Goal: Information Seeking & Learning: Learn about a topic

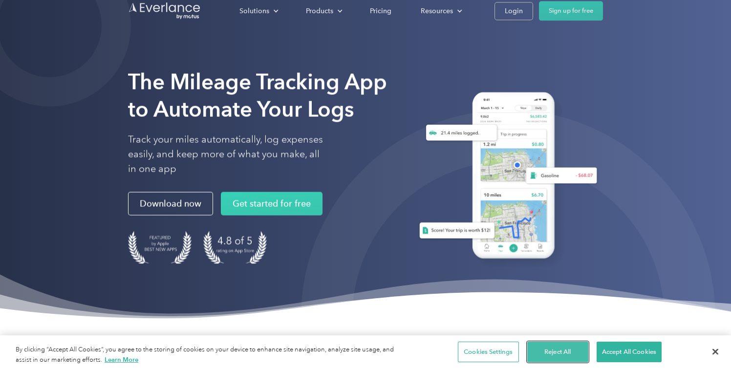
click at [557, 349] on button "Reject All" at bounding box center [557, 351] width 61 height 21
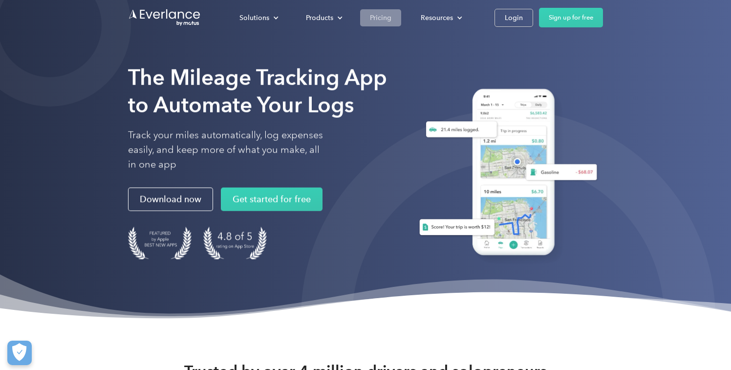
click at [379, 21] on div "Pricing" at bounding box center [380, 18] width 21 height 12
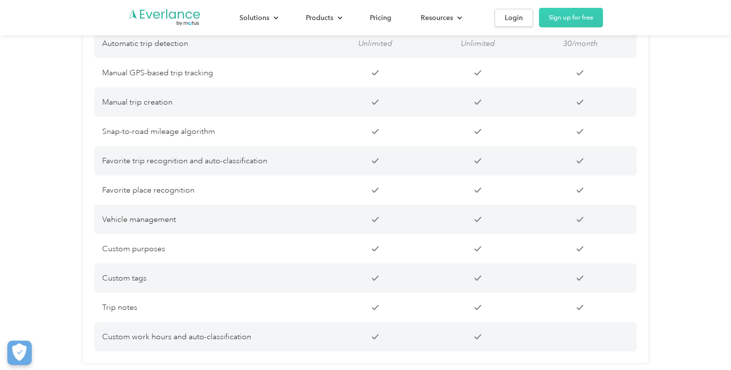
scroll to position [830, 0]
click at [107, 137] on p "Snap-to-road mileage algorithm" at bounding box center [211, 131] width 219 height 14
drag, startPoint x: 107, startPoint y: 141, endPoint x: 213, endPoint y: 146, distance: 105.6
click at [213, 137] on p "Snap-to-road mileage algorithm" at bounding box center [211, 131] width 219 height 14
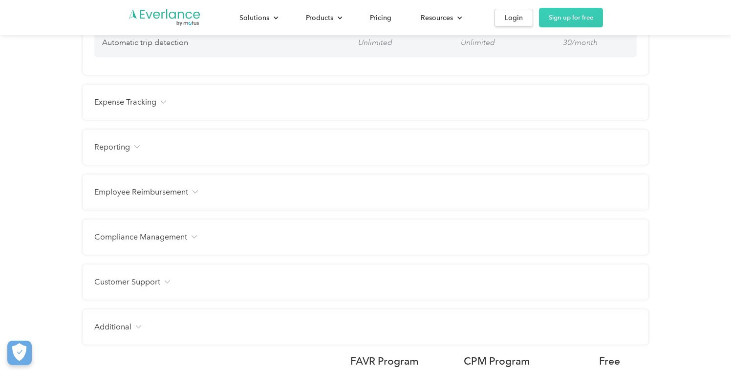
copy div "Snap-to-road mileage algorithm Favorite"
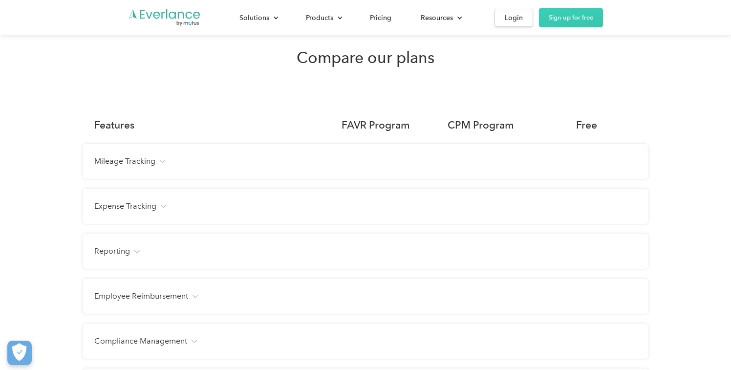
scroll to position [673, 0]
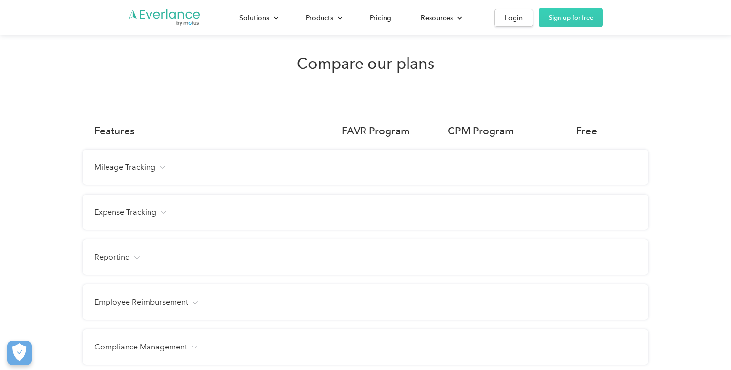
click at [201, 171] on div "Mileage Tracking Automatic trip detection Unlimited Unlimited 30/month Manual G…" at bounding box center [365, 166] width 565 height 35
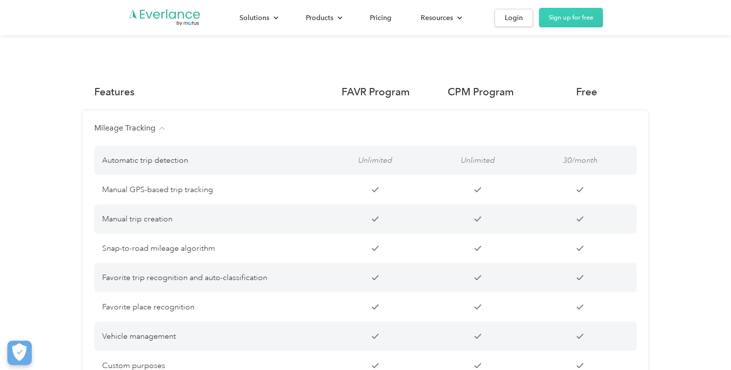
scroll to position [726, 0]
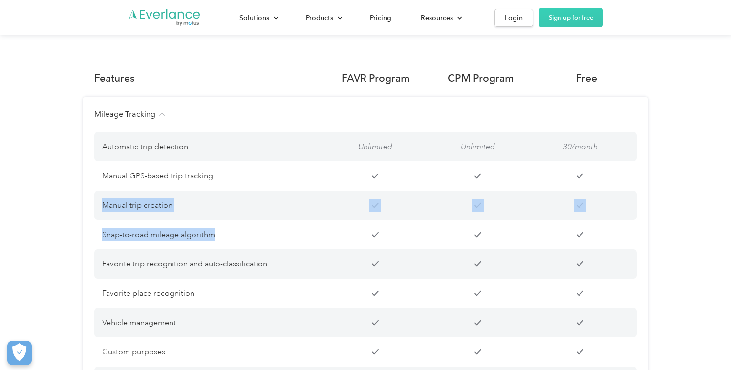
copy div "Manual trip creation Snap-to-road mileage algorithm"
drag, startPoint x: 97, startPoint y: 213, endPoint x: 216, endPoint y: 253, distance: 125.2
click at [216, 253] on div "Automatic trip detection Unlimited Unlimited 30/month Manual GPS-based trip tra…" at bounding box center [365, 287] width 542 height 334
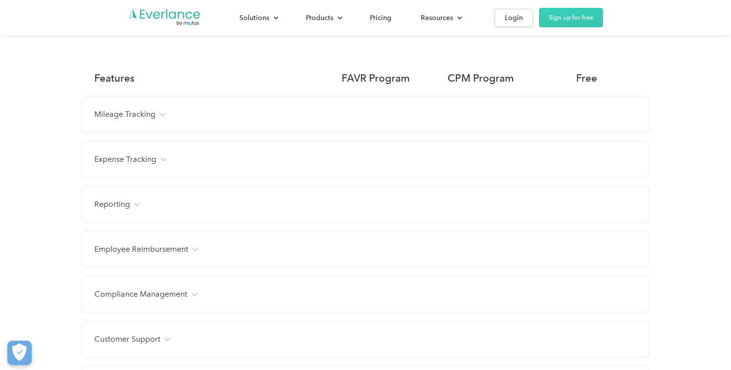
click at [140, 132] on div "Mileage Tracking Automatic trip detection Unlimited Unlimited 30/month Manual G…" at bounding box center [365, 114] width 565 height 35
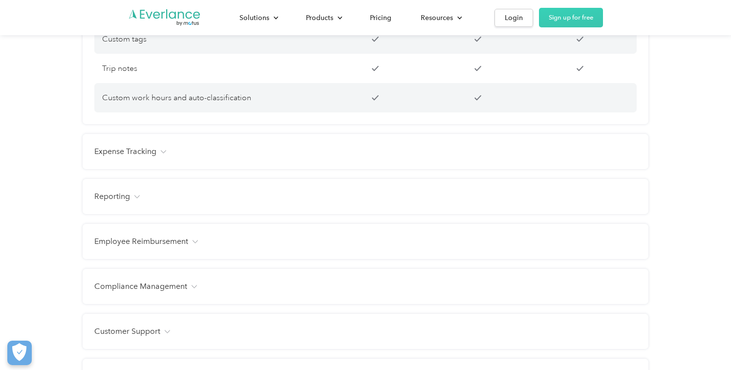
scroll to position [1078, 0]
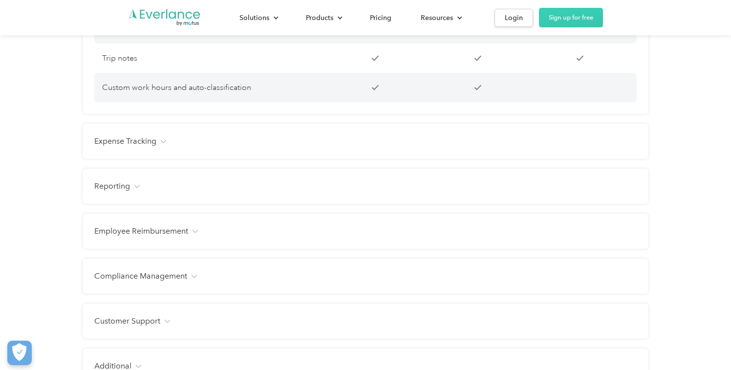
click at [97, 159] on div "Expense Tracking Receipt photo capture Custom expense categories Custom tags Fa…" at bounding box center [365, 141] width 565 height 35
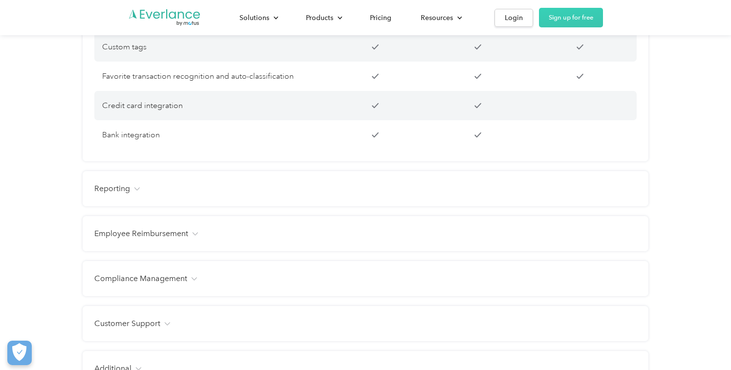
scroll to position [1320, 0]
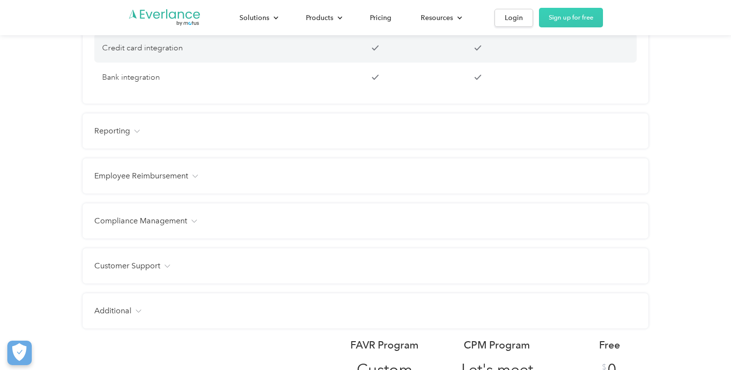
click at [117, 131] on div "Reporting Management dashboard Instant trip and expense visibility Full route m…" at bounding box center [365, 130] width 565 height 35
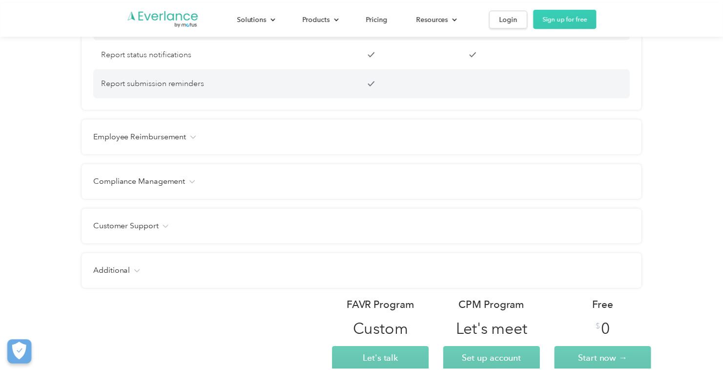
scroll to position [1753, 0]
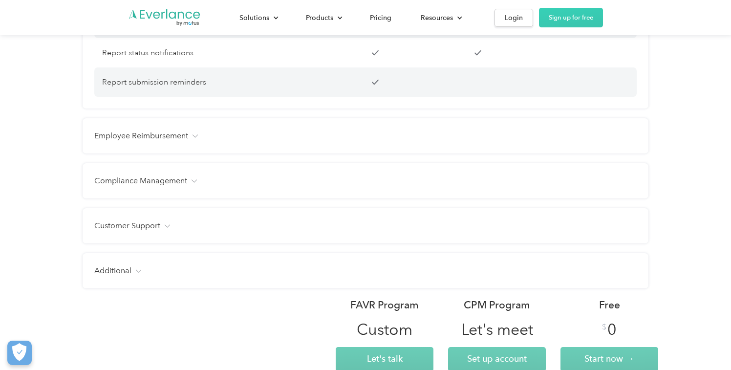
click at [110, 153] on div "Employee Reimbursement Tax-free benefit Customizable mileage rates Customizable…" at bounding box center [365, 135] width 565 height 35
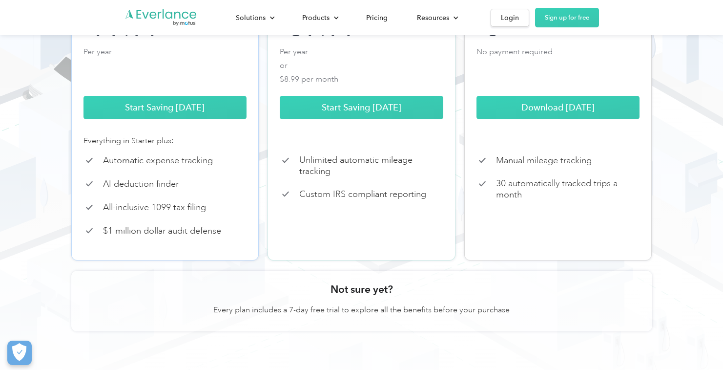
scroll to position [243, 0]
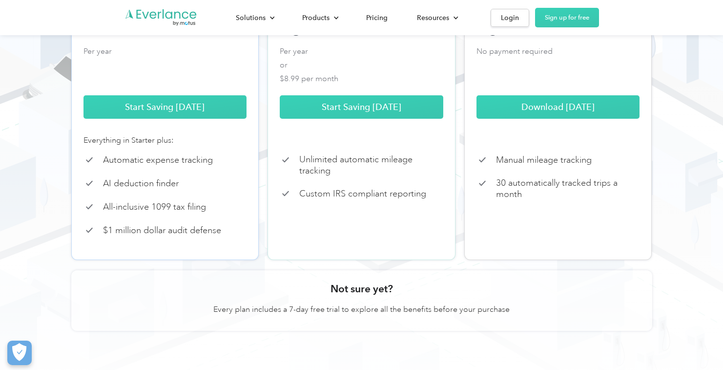
click at [105, 212] on p "All-inclusive 1099 tax filing" at bounding box center [154, 206] width 103 height 11
drag, startPoint x: 105, startPoint y: 216, endPoint x: 207, endPoint y: 218, distance: 101.6
click at [206, 212] on p "All-inclusive 1099 tax filing" at bounding box center [154, 206] width 103 height 11
drag, startPoint x: 207, startPoint y: 218, endPoint x: 91, endPoint y: 220, distance: 116.2
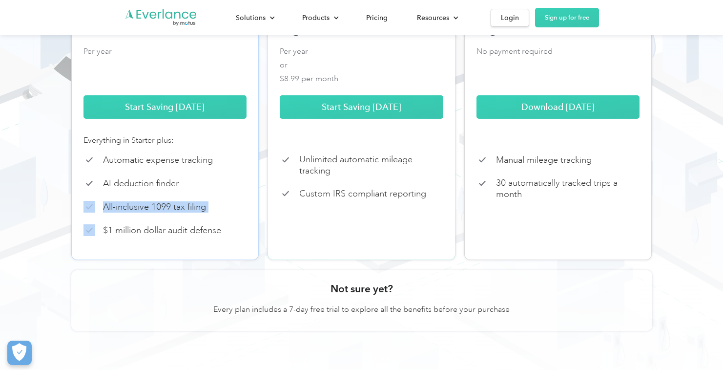
click at [91, 212] on div "All-inclusive 1099 tax filing" at bounding box center [165, 207] width 164 height 12
click at [91, 212] on img at bounding box center [89, 207] width 12 height 12
click at [108, 212] on p "All-inclusive 1099 tax filing" at bounding box center [154, 206] width 103 height 11
drag, startPoint x: 108, startPoint y: 220, endPoint x: 197, endPoint y: 219, distance: 89.4
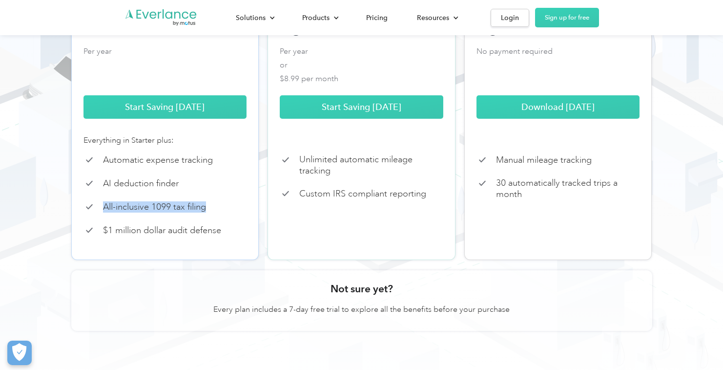
click at [197, 212] on p "All-inclusive 1099 tax filing" at bounding box center [154, 206] width 103 height 11
drag, startPoint x: 197, startPoint y: 219, endPoint x: 104, endPoint y: 219, distance: 92.8
click at [104, 212] on p "All-inclusive 1099 tax filing" at bounding box center [154, 206] width 103 height 11
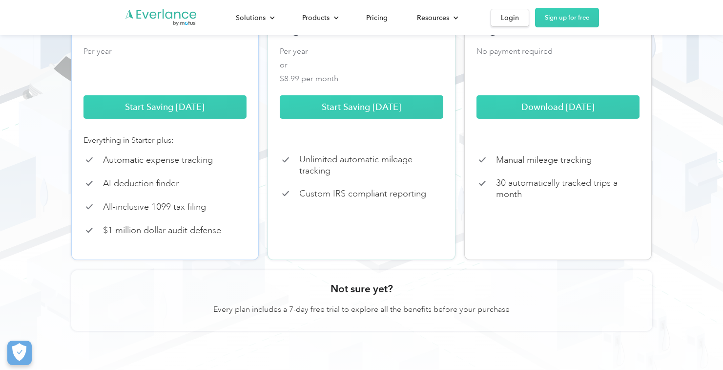
click at [106, 189] on p "AI deduction finder" at bounding box center [141, 183] width 76 height 11
drag, startPoint x: 106, startPoint y: 195, endPoint x: 159, endPoint y: 197, distance: 53.2
click at [159, 189] on p "AI deduction finder" at bounding box center [141, 183] width 76 height 11
drag, startPoint x: 159, startPoint y: 197, endPoint x: 120, endPoint y: 175, distance: 45.0
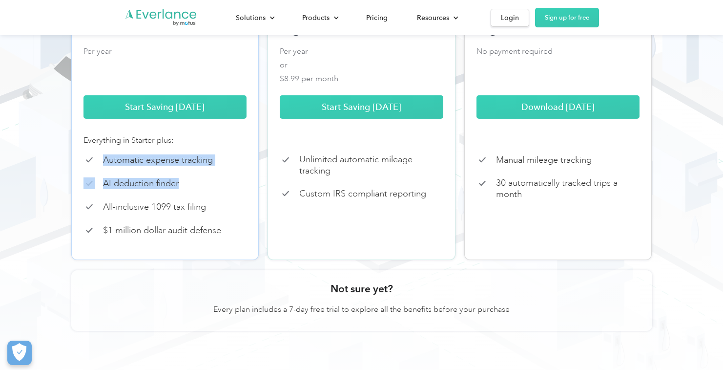
click at [120, 175] on div "Professional Mileage, expenses, tax filing Most popular $ 99.99 Per year Start …" at bounding box center [165, 93] width 188 height 333
click at [120, 166] on p "Automatic expense tracking" at bounding box center [158, 159] width 110 height 11
drag, startPoint x: 120, startPoint y: 175, endPoint x: 192, endPoint y: 174, distance: 72.8
click at [192, 166] on p "Automatic expense tracking" at bounding box center [158, 159] width 110 height 11
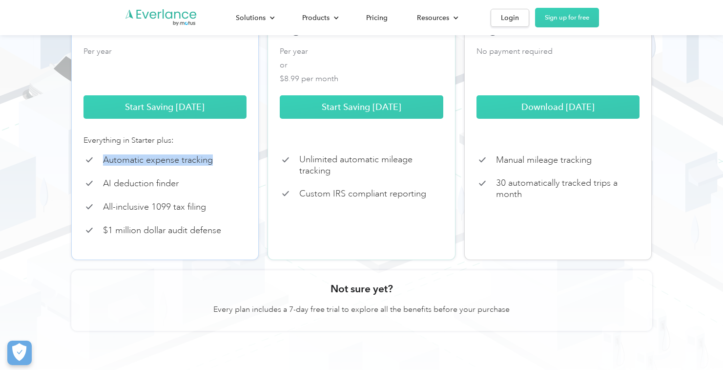
drag, startPoint x: 192, startPoint y: 174, endPoint x: 121, endPoint y: 173, distance: 71.8
click at [121, 166] on p "Automatic expense tracking" at bounding box center [158, 159] width 110 height 11
drag, startPoint x: 121, startPoint y: 173, endPoint x: 186, endPoint y: 173, distance: 64.9
click at [186, 166] on p "Automatic expense tracking" at bounding box center [158, 159] width 110 height 11
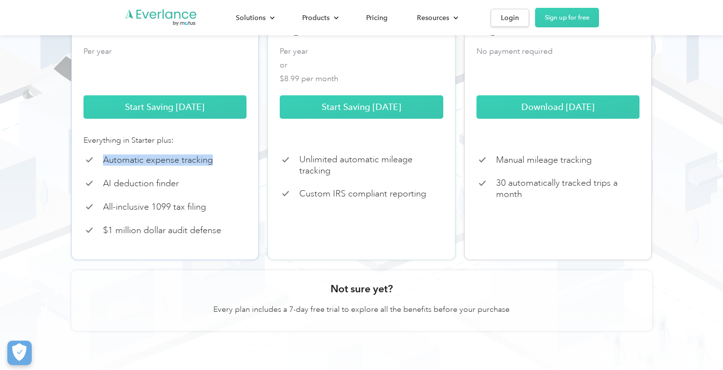
click at [186, 166] on p "Automatic expense tracking" at bounding box center [158, 159] width 110 height 11
drag, startPoint x: 186, startPoint y: 173, endPoint x: 135, endPoint y: 171, distance: 50.8
click at [137, 166] on p "Automatic expense tracking" at bounding box center [158, 159] width 110 height 11
click at [135, 166] on p "Automatic expense tracking" at bounding box center [158, 159] width 110 height 11
drag, startPoint x: 135, startPoint y: 171, endPoint x: 199, endPoint y: 171, distance: 64.0
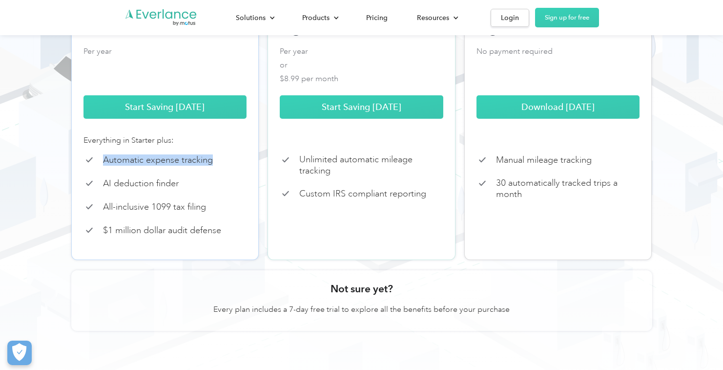
click at [199, 166] on p "Automatic expense tracking" at bounding box center [158, 159] width 110 height 11
click at [106, 154] on div "Everything in Starter plus:" at bounding box center [165, 144] width 164 height 20
drag, startPoint x: 106, startPoint y: 164, endPoint x: 164, endPoint y: 167, distance: 57.2
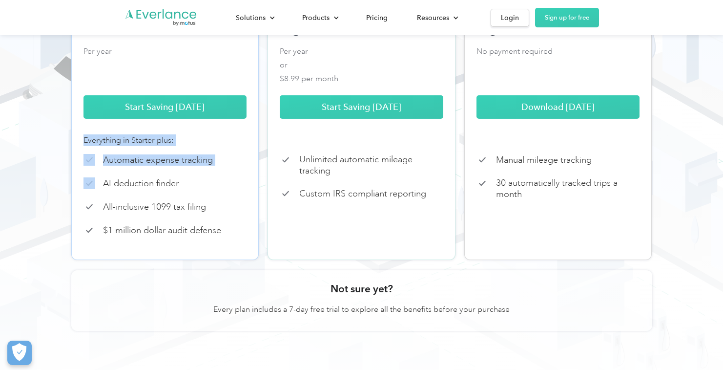
click at [162, 167] on div "Professional Mileage, expenses, tax filing Most popular $ 99.99 Per year Start …" at bounding box center [165, 93] width 188 height 333
click at [164, 166] on p "Automatic expense tracking" at bounding box center [158, 159] width 110 height 11
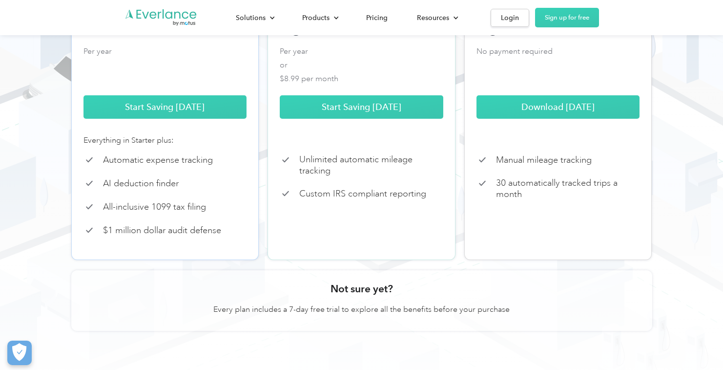
click at [121, 166] on p "Automatic expense tracking" at bounding box center [158, 159] width 110 height 11
drag, startPoint x: 121, startPoint y: 167, endPoint x: 186, endPoint y: 167, distance: 64.5
click at [186, 166] on p "Automatic expense tracking" at bounding box center [158, 159] width 110 height 11
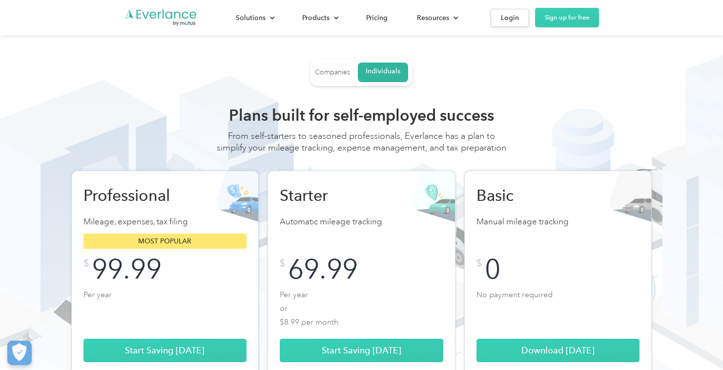
click at [339, 76] on div "Companies" at bounding box center [332, 72] width 35 height 9
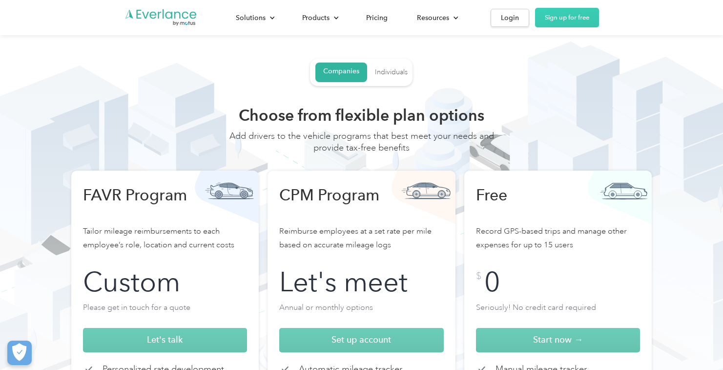
click at [377, 78] on link "Individuals" at bounding box center [391, 72] width 33 height 18
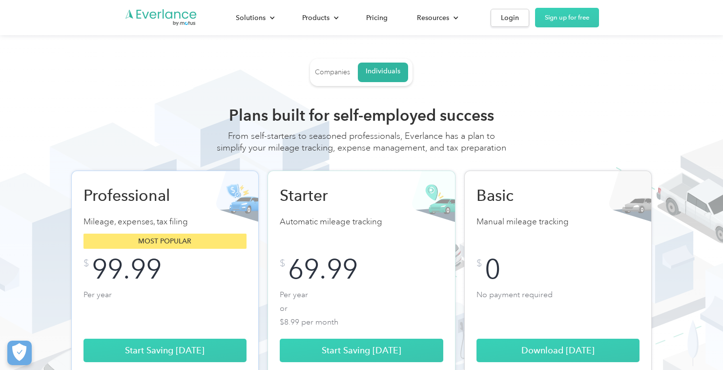
click at [345, 76] on div "Companies" at bounding box center [332, 72] width 35 height 9
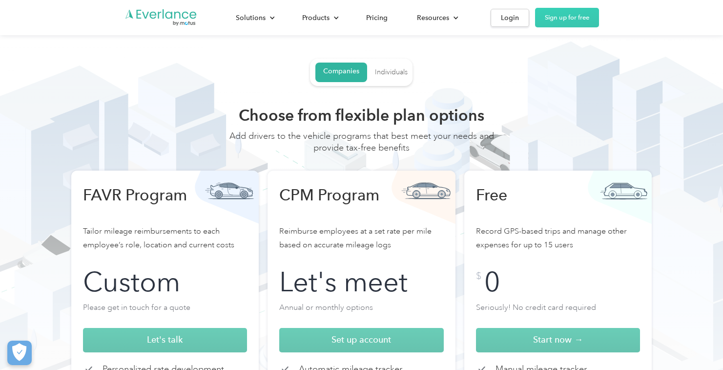
click at [378, 75] on div "Individuals" at bounding box center [391, 72] width 33 height 9
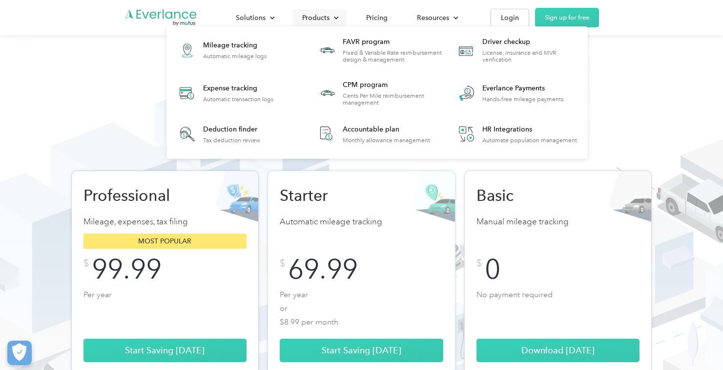
click at [321, 22] on div "Products" at bounding box center [315, 18] width 27 height 12
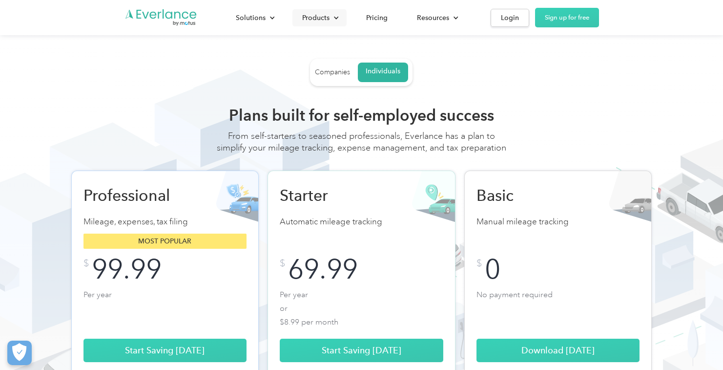
click at [328, 21] on div "Products" at bounding box center [315, 18] width 27 height 12
click at [620, 89] on div "Choose from flexible plan options Add drivers to the vehicle programs that best…" at bounding box center [361, 332] width 625 height 492
click at [160, 18] on img "Go to homepage" at bounding box center [161, 17] width 73 height 19
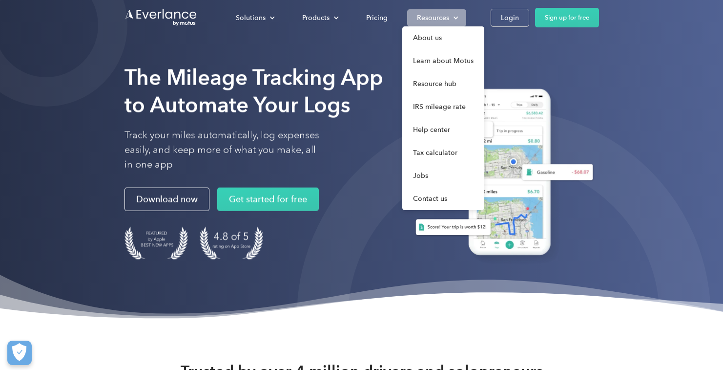
click at [430, 25] on div "Resources" at bounding box center [436, 17] width 59 height 17
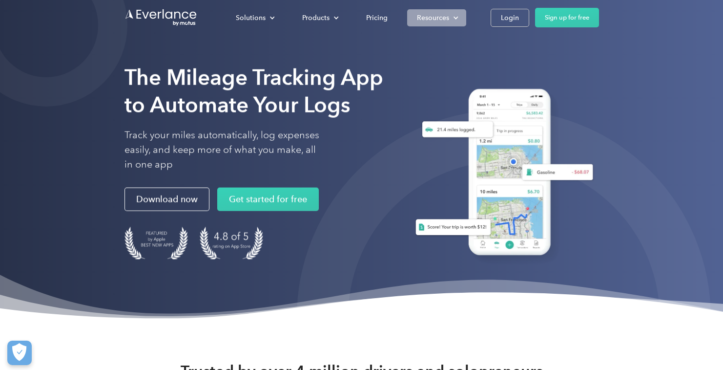
click at [430, 25] on div "Resources" at bounding box center [436, 17] width 59 height 17
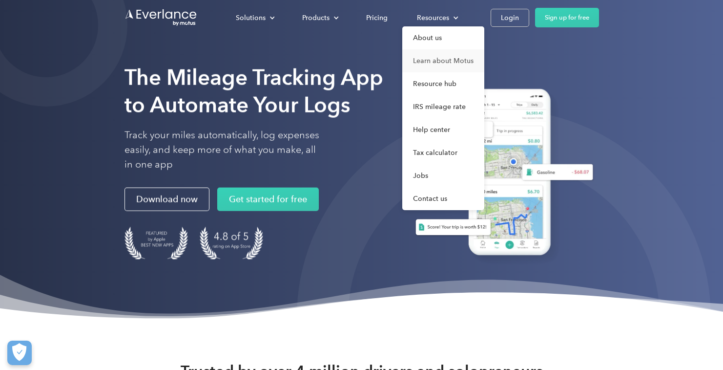
click at [433, 61] on link "Learn about Motus" at bounding box center [443, 60] width 82 height 23
